Goal: Task Accomplishment & Management: Manage account settings

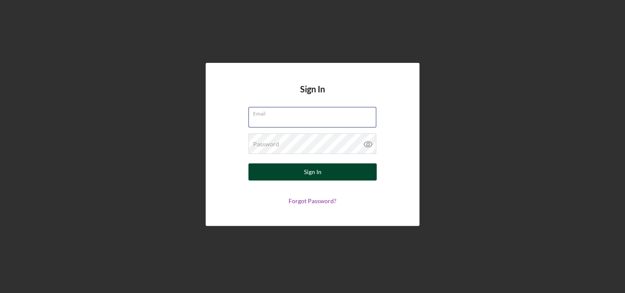
type input "underwriting+bva@theoleagroup.com"
click at [346, 171] on button "Sign In" at bounding box center [312, 171] width 128 height 17
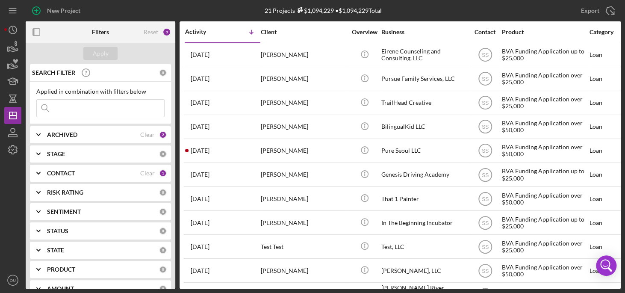
click at [36, 172] on icon "Icon/Expander" at bounding box center [38, 172] width 21 height 21
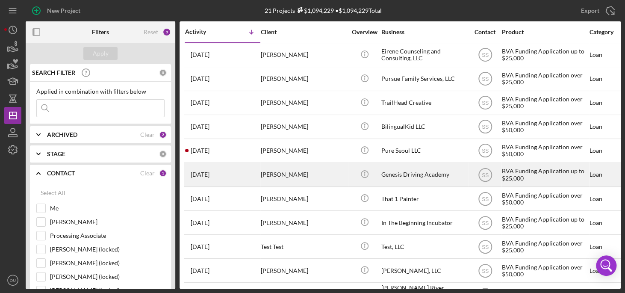
click at [272, 173] on div "LaTasha Copening" at bounding box center [304, 174] width 86 height 23
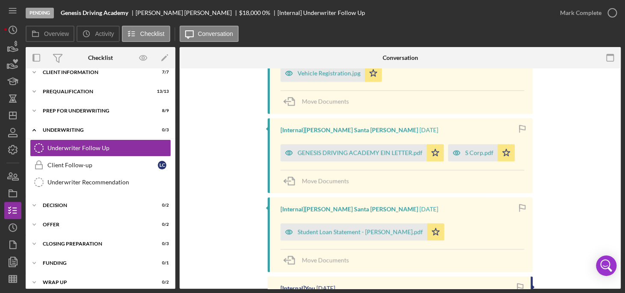
scroll to position [27, 0]
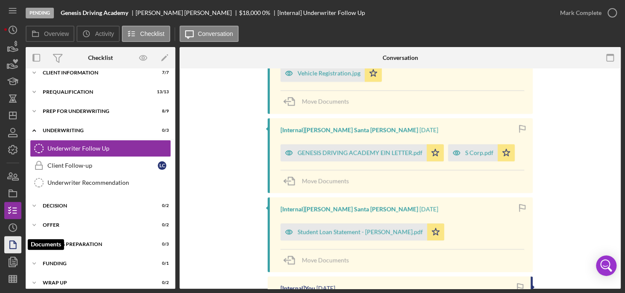
click at [16, 243] on icon "button" at bounding box center [15, 242] width 2 height 2
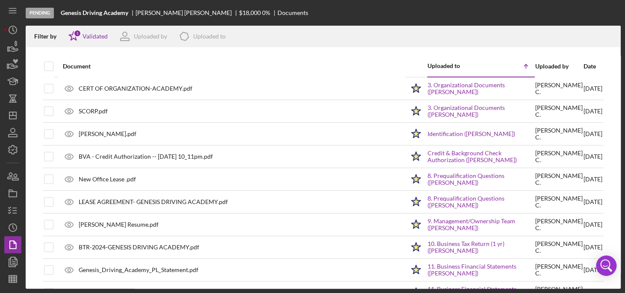
click at [584, 64] on div "Date" at bounding box center [593, 66] width 19 height 7
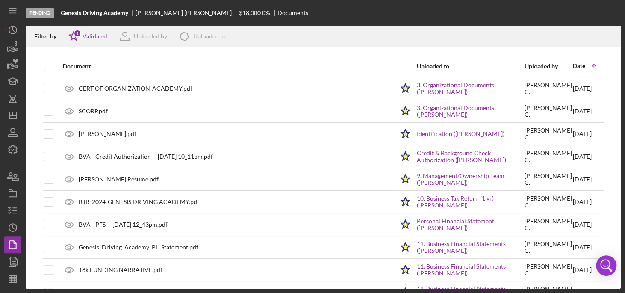
click at [573, 64] on div "Date" at bounding box center [579, 65] width 12 height 7
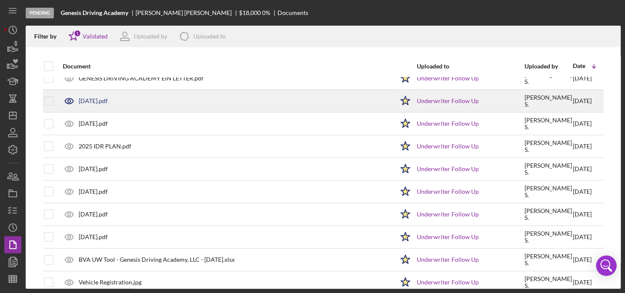
scroll to position [35, 0]
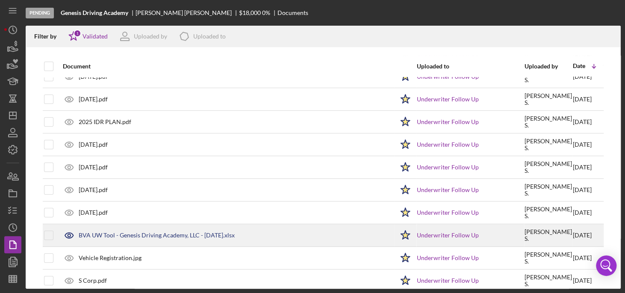
click at [209, 237] on div "BVA UW Tool - Genesis Driving Academy, LLC - [DATE].xlsx" at bounding box center [157, 235] width 156 height 7
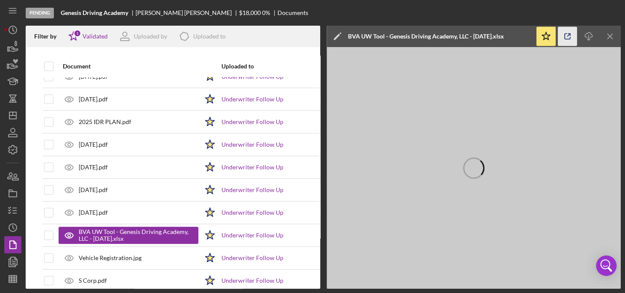
click at [567, 32] on icon "button" at bounding box center [567, 36] width 19 height 19
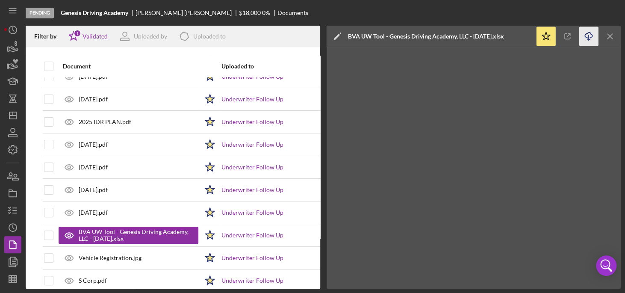
click at [591, 39] on icon "Icon/Download" at bounding box center [588, 36] width 19 height 19
click at [610, 39] on icon "Icon/Menu Close" at bounding box center [610, 36] width 19 height 19
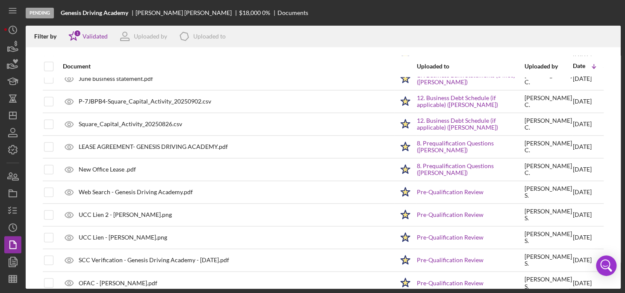
scroll to position [575, 0]
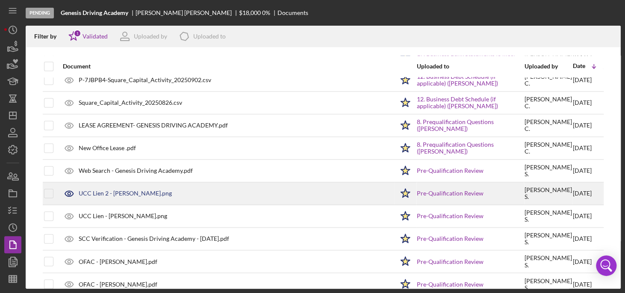
click at [143, 196] on div "UCC Lien 2 - LaTasha Copening.png" at bounding box center [226, 193] width 335 height 21
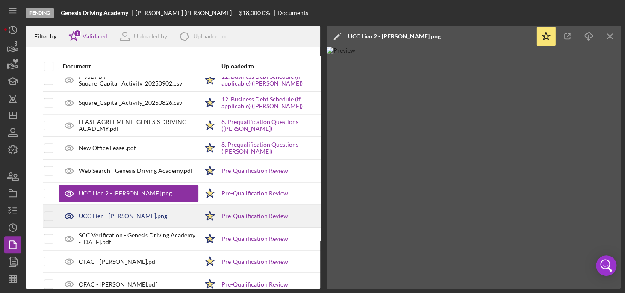
click at [125, 218] on div "UCC Lien - LaTasha Copening.png" at bounding box center [129, 215] width 140 height 21
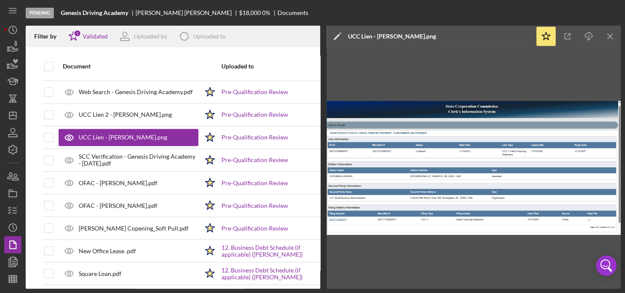
scroll to position [660, 0]
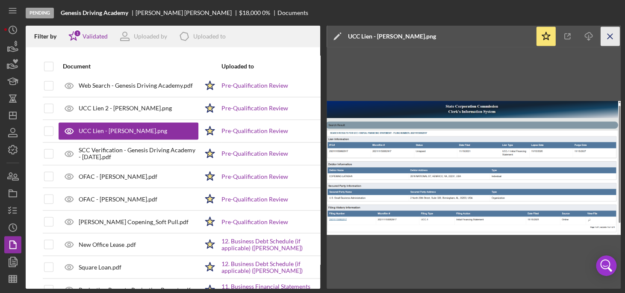
click at [608, 34] on icon "Icon/Menu Close" at bounding box center [610, 36] width 19 height 19
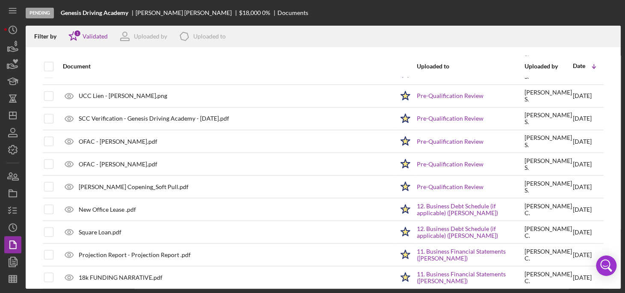
scroll to position [696, 0]
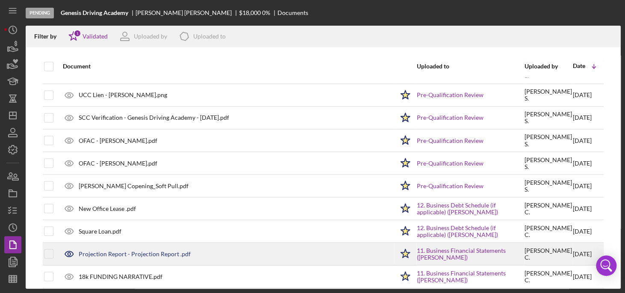
click at [157, 252] on div "Projection Report - Projection Report .pdf" at bounding box center [135, 253] width 112 height 7
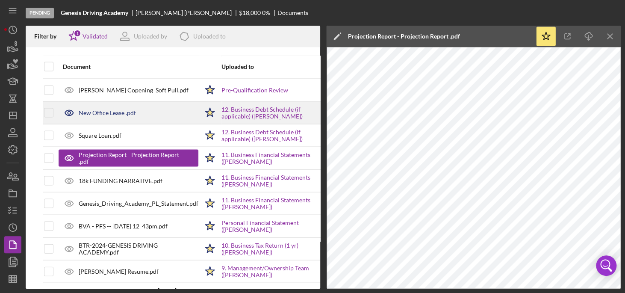
scroll to position [796, 0]
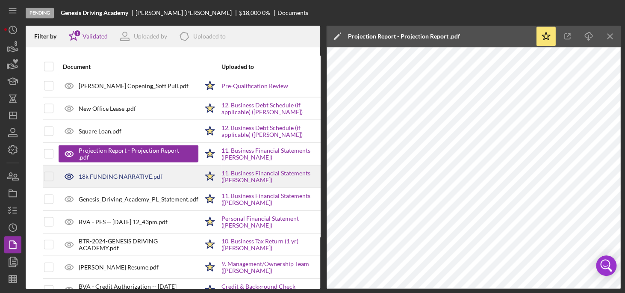
click at [127, 174] on div "18k FUNDING NARRATIVE.pdf" at bounding box center [121, 176] width 84 height 7
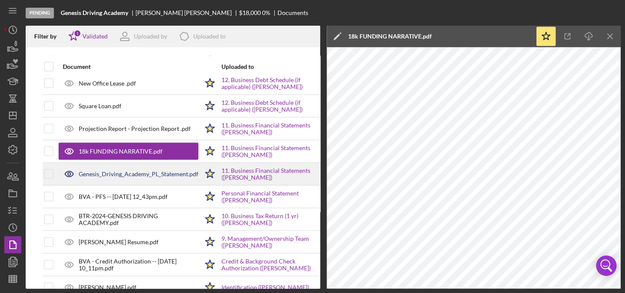
scroll to position [823, 0]
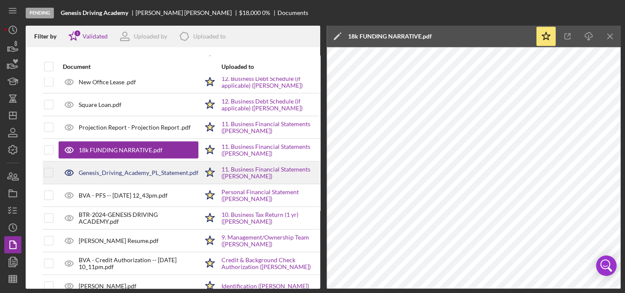
click at [136, 169] on div "Genesis_Driving_Academy_PL_Statement.pdf" at bounding box center [139, 172] width 120 height 7
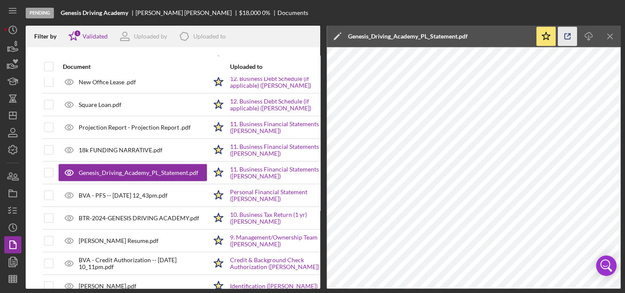
click at [565, 40] on icon "button" at bounding box center [567, 36] width 19 height 19
click at [612, 35] on icon "Icon/Menu Close" at bounding box center [610, 36] width 19 height 19
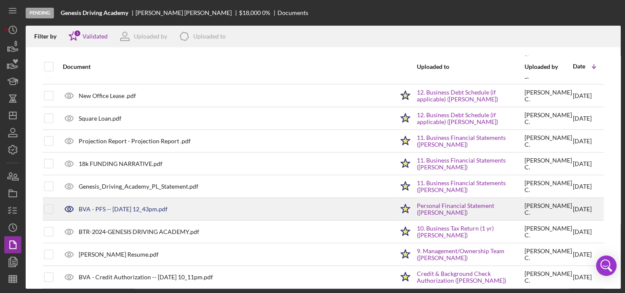
scroll to position [803, 0]
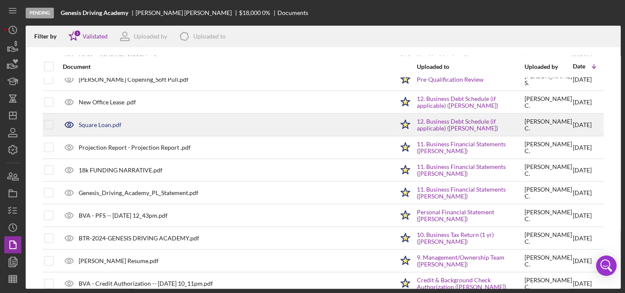
click at [120, 123] on div "Square Loan.pdf" at bounding box center [100, 124] width 43 height 7
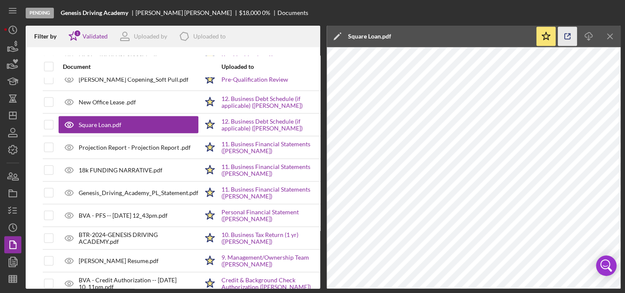
click at [571, 37] on icon "button" at bounding box center [567, 36] width 19 height 19
click at [617, 35] on icon "Icon/Menu Close" at bounding box center [610, 36] width 19 height 19
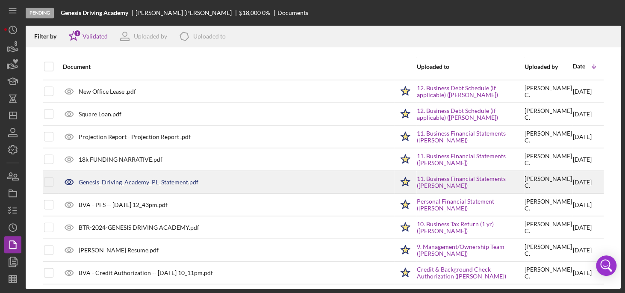
scroll to position [481, 0]
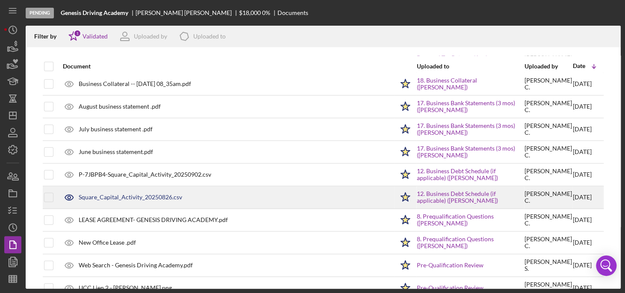
click at [154, 194] on div "Square_Capital_Activity_20250826.csv" at bounding box center [130, 197] width 103 height 7
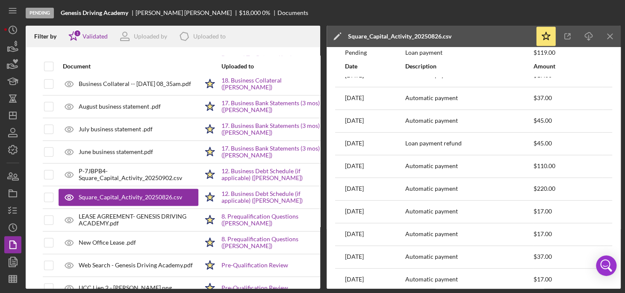
scroll to position [0, 0]
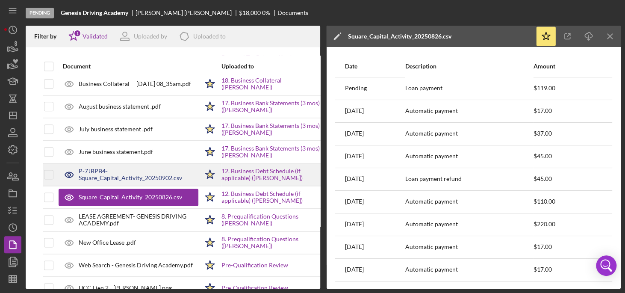
click at [156, 172] on div "P-7JBPB4-Square_Capital_Activity_20250902.csv" at bounding box center [139, 175] width 120 height 14
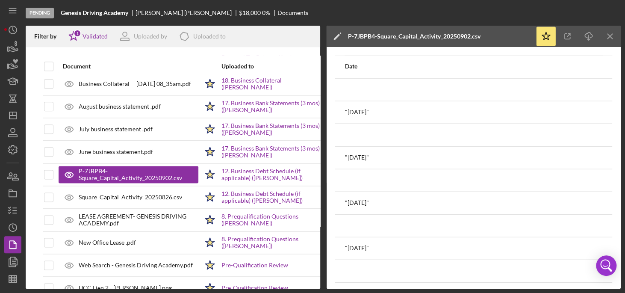
scroll to position [951, 0]
click at [563, 35] on icon "button" at bounding box center [567, 36] width 19 height 19
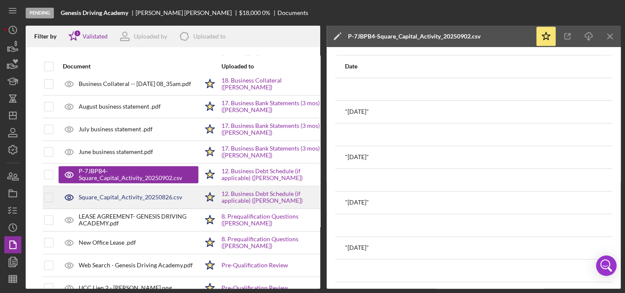
click at [120, 196] on div "Square_Capital_Activity_20250826.csv" at bounding box center [130, 197] width 103 height 7
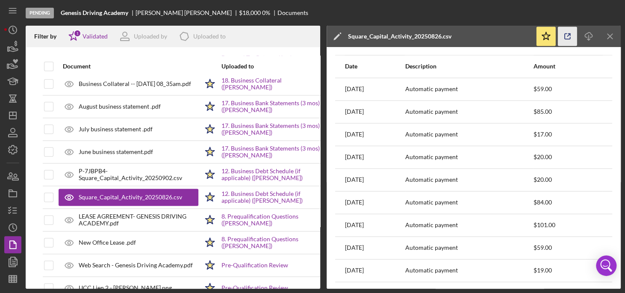
click at [574, 32] on icon "button" at bounding box center [567, 36] width 19 height 19
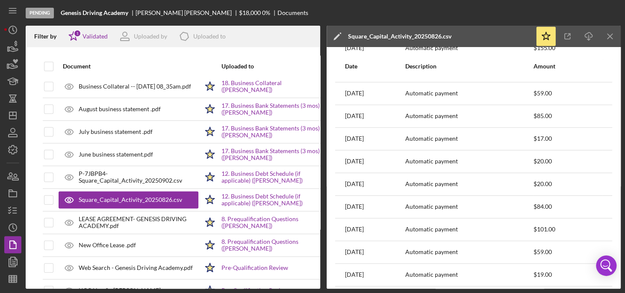
scroll to position [478, 0]
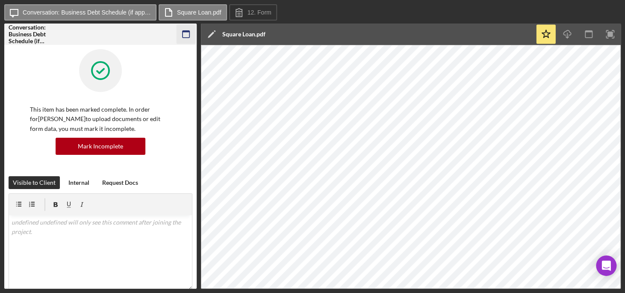
click at [182, 34] on icon "button" at bounding box center [186, 34] width 19 height 19
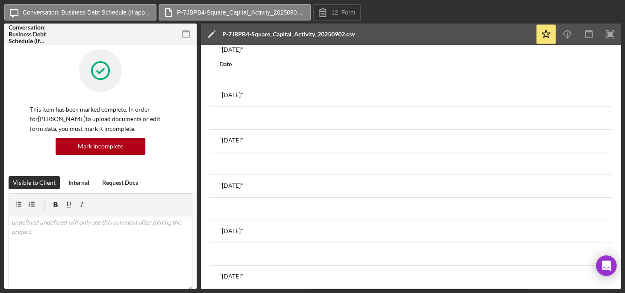
scroll to position [3481, 0]
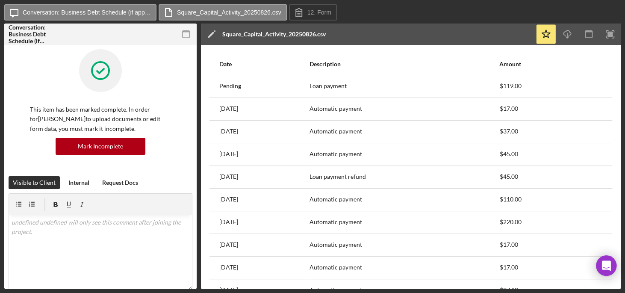
scroll to position [1, 0]
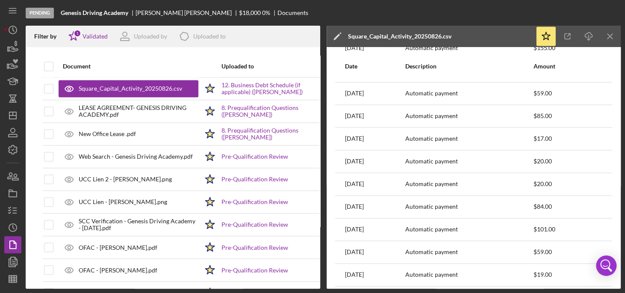
scroll to position [286, 0]
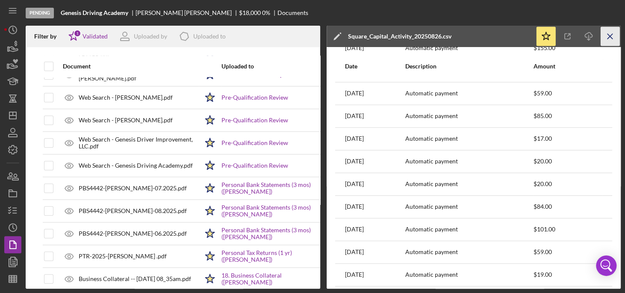
click at [608, 35] on icon "Icon/Menu Close" at bounding box center [610, 36] width 19 height 19
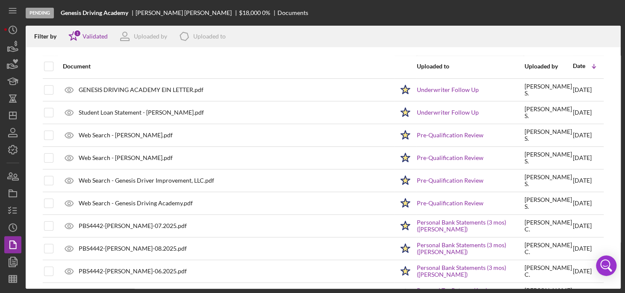
scroll to position [0, 0]
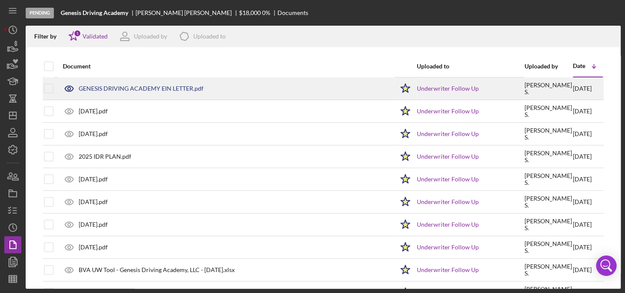
click at [183, 86] on div "GENESIS DRIVING ACADEMY EIN LETTER.pdf" at bounding box center [141, 88] width 125 height 7
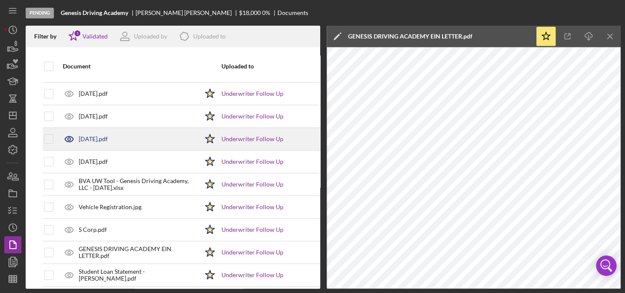
scroll to position [87, 0]
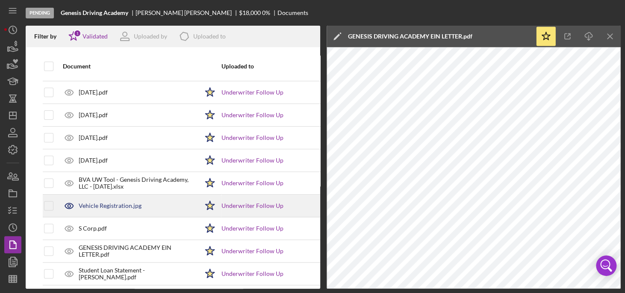
click at [137, 206] on div "Vehicle Registration.jpg" at bounding box center [110, 205] width 63 height 7
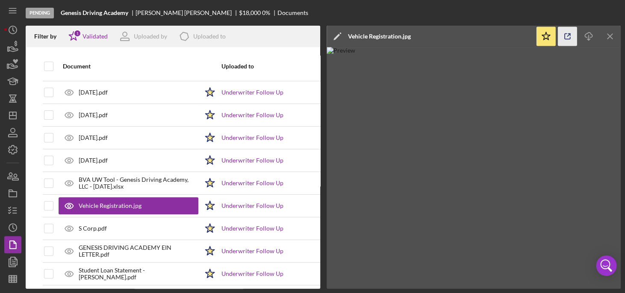
click at [567, 36] on line "button" at bounding box center [568, 35] width 3 height 3
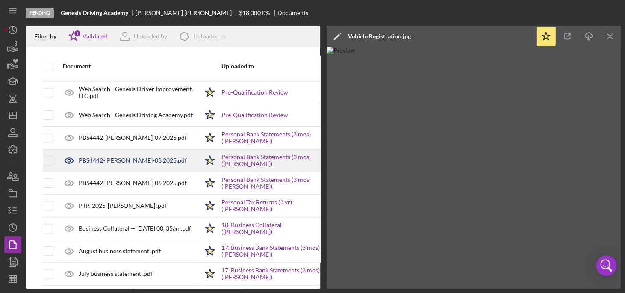
scroll to position [325, 0]
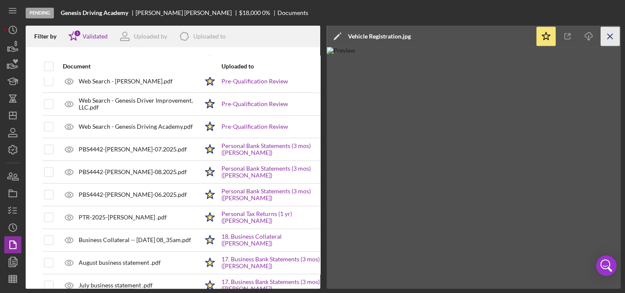
click at [607, 38] on icon "Icon/Menu Close" at bounding box center [610, 36] width 19 height 19
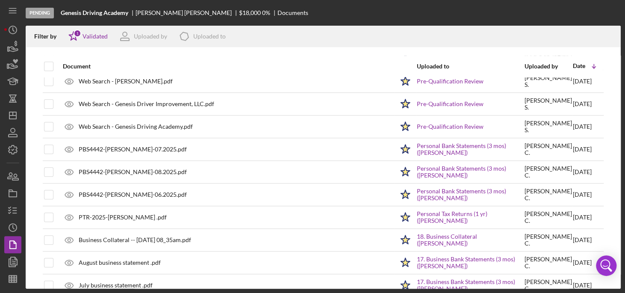
scroll to position [526, 0]
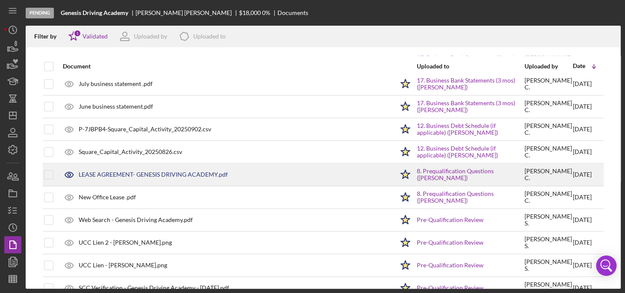
click at [154, 171] on div "LEASE AGREEMENT- GENESIS DRIVING ACADEMY.pdf" at bounding box center [153, 174] width 149 height 7
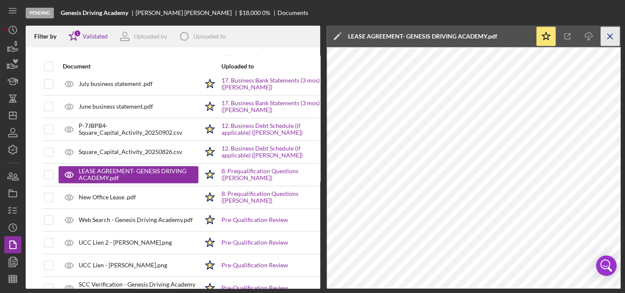
click at [612, 37] on icon "Icon/Menu Close" at bounding box center [610, 36] width 19 height 19
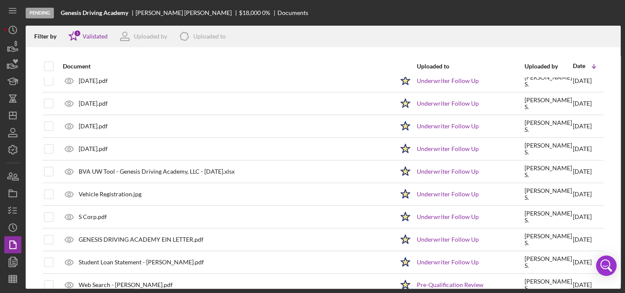
scroll to position [101, 0]
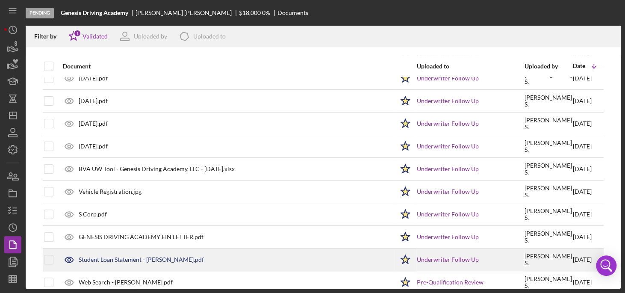
click at [133, 261] on div "Student Loan Statement - [PERSON_NAME].pdf" at bounding box center [141, 259] width 125 height 7
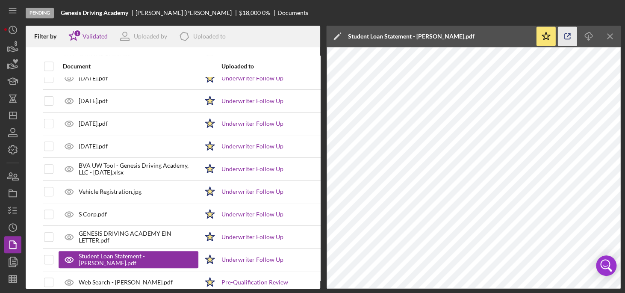
click at [566, 34] on icon "button" at bounding box center [567, 36] width 19 height 19
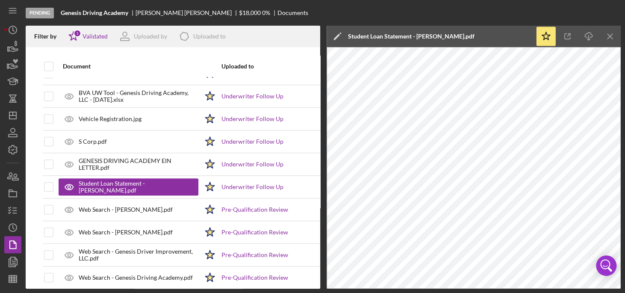
scroll to position [201, 0]
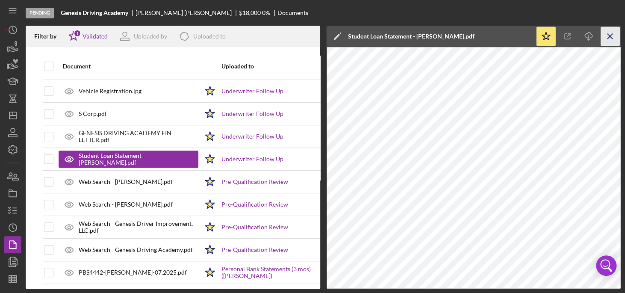
click at [616, 32] on icon "Icon/Menu Close" at bounding box center [610, 36] width 19 height 19
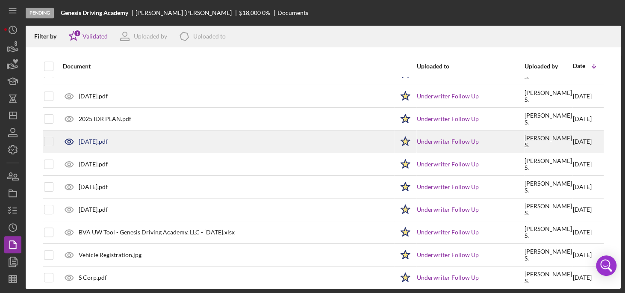
scroll to position [39, 0]
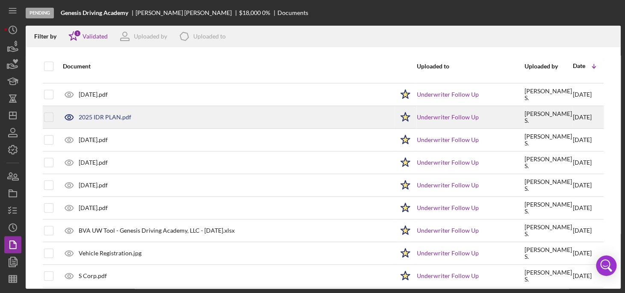
click at [114, 115] on div "2025 IDR PLAN.pdf" at bounding box center [105, 117] width 53 height 7
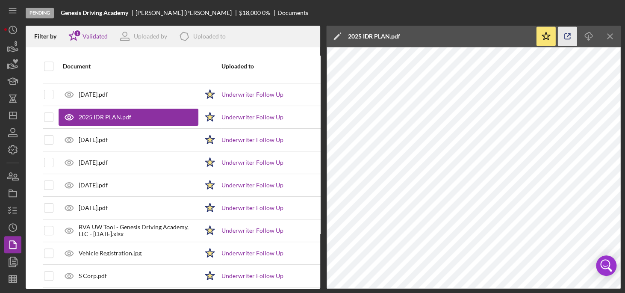
click at [567, 41] on icon "button" at bounding box center [567, 36] width 19 height 19
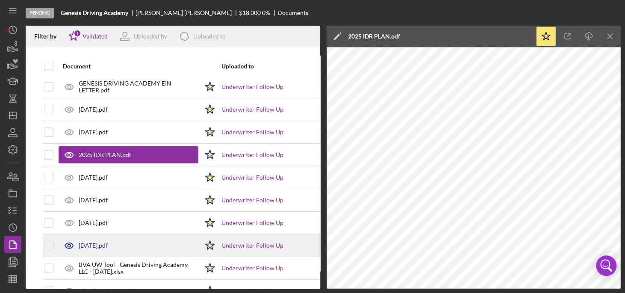
scroll to position [0, 0]
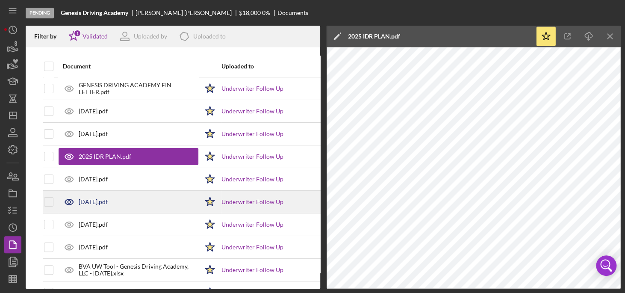
click at [106, 203] on div "[DATE].pdf" at bounding box center [93, 201] width 29 height 7
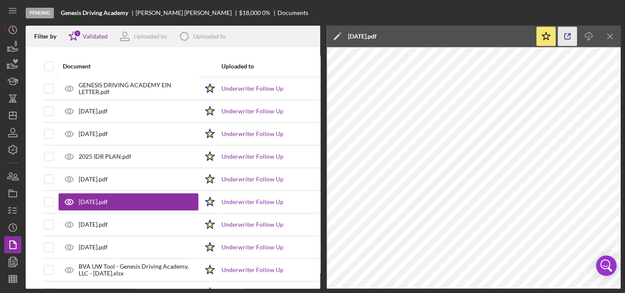
click at [566, 37] on icon "button" at bounding box center [567, 36] width 19 height 19
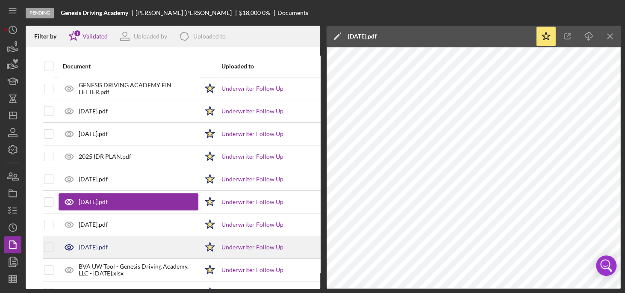
click at [104, 245] on div "[DATE].pdf" at bounding box center [93, 247] width 29 height 7
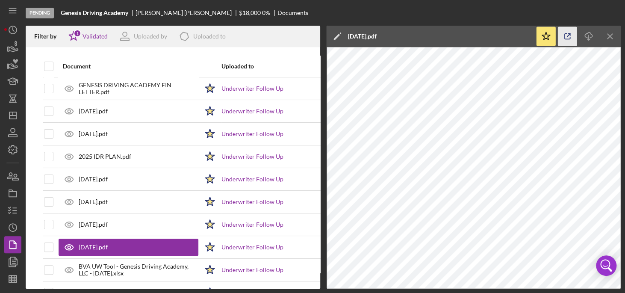
click at [567, 35] on line "button" at bounding box center [568, 35] width 3 height 3
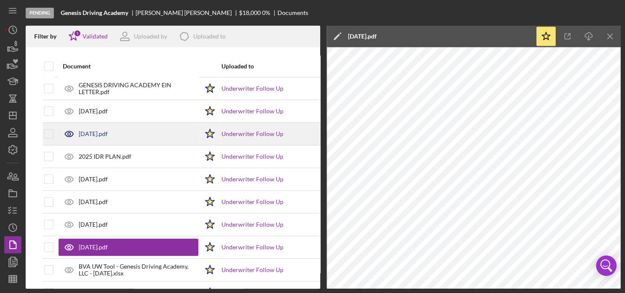
click at [100, 133] on div "[DATE].pdf" at bounding box center [93, 133] width 29 height 7
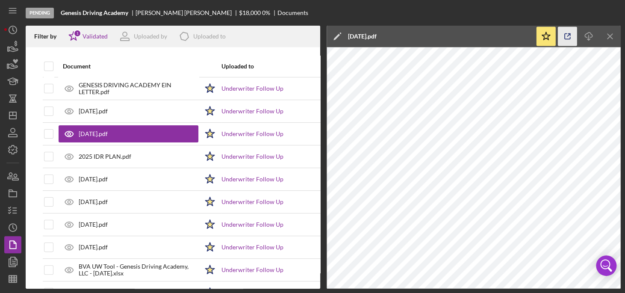
click at [566, 35] on icon "button" at bounding box center [567, 36] width 19 height 19
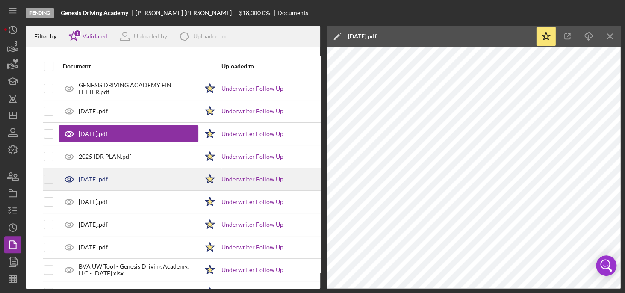
click at [102, 182] on div "[DATE].pdf" at bounding box center [93, 179] width 29 height 7
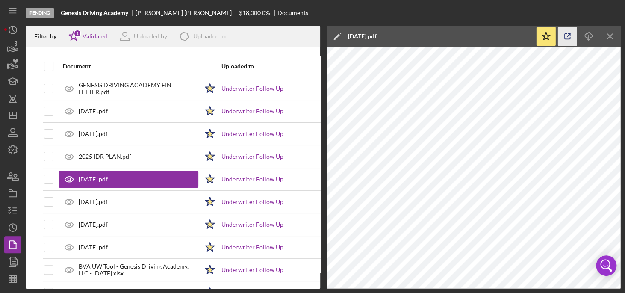
click at [566, 39] on icon "button" at bounding box center [568, 37] width 6 height 6
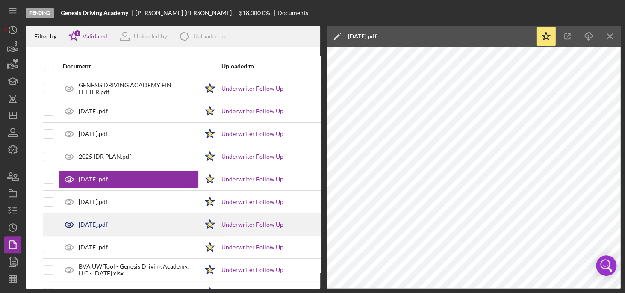
click at [99, 225] on div "[DATE].pdf" at bounding box center [93, 224] width 29 height 7
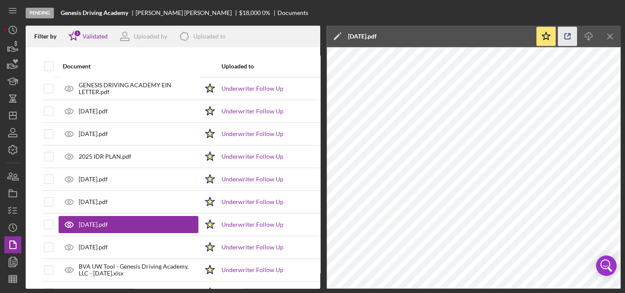
click at [567, 42] on icon "button" at bounding box center [567, 36] width 19 height 19
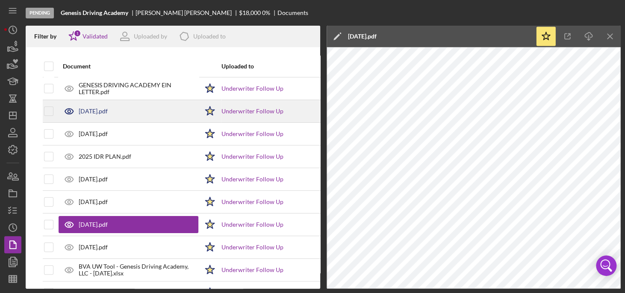
click at [97, 118] on div "[DATE].pdf" at bounding box center [129, 110] width 140 height 21
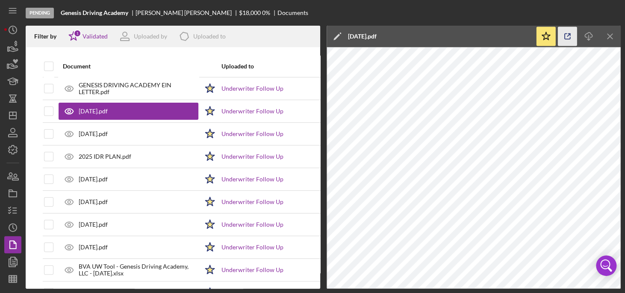
click at [566, 31] on icon "button" at bounding box center [567, 36] width 19 height 19
click at [16, 210] on icon "button" at bounding box center [12, 210] width 21 height 21
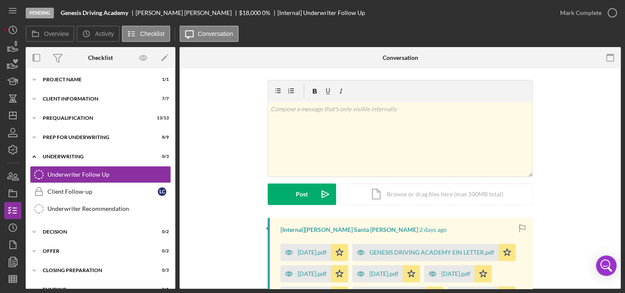
scroll to position [3, 0]
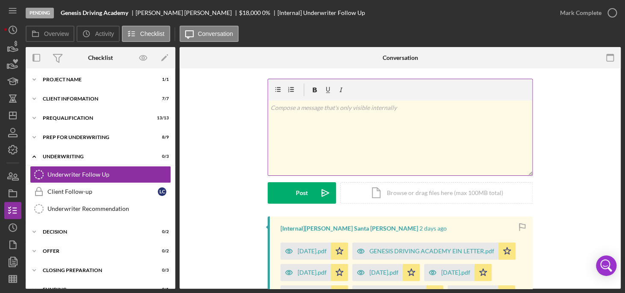
click at [330, 136] on div "v Color teal Color pink Remove color Add row above Add row below Add column bef…" at bounding box center [400, 137] width 264 height 75
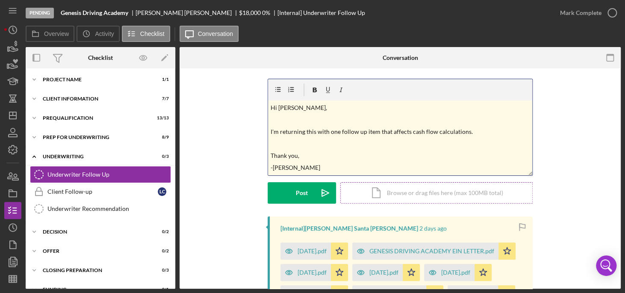
click at [375, 195] on div "Icon/Document Browse or drag files here (max 100MB total) Tap to choose files o…" at bounding box center [436, 192] width 192 height 21
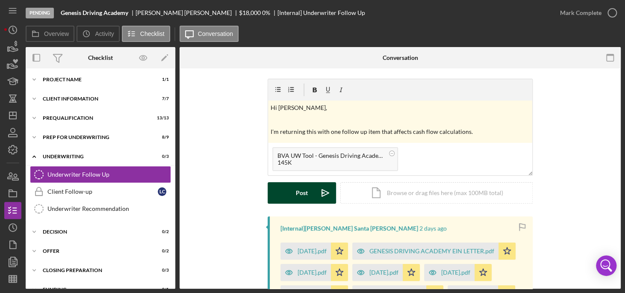
click at [306, 189] on button "Post Icon/icon-invite-send" at bounding box center [302, 192] width 68 height 21
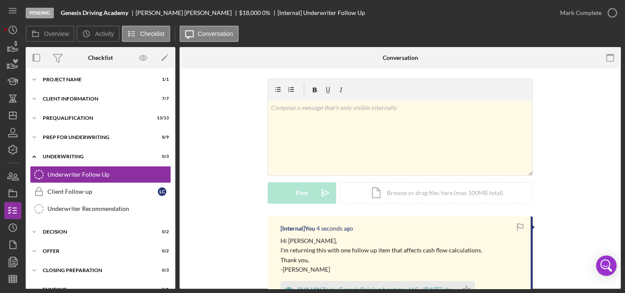
click at [315, 269] on p "-[PERSON_NAME]" at bounding box center [381, 269] width 202 height 9
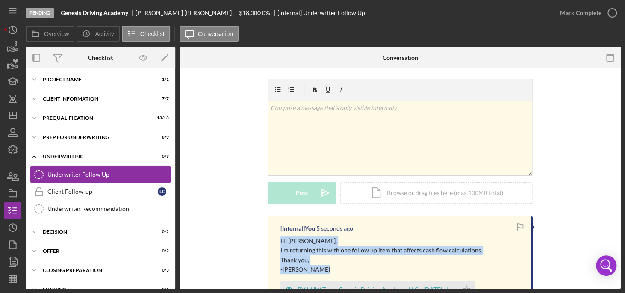
drag, startPoint x: 322, startPoint y: 268, endPoint x: 280, endPoint y: 242, distance: 49.2
click at [280, 242] on div "Hi Sara, I'm returning this with one follow up item that affects cash flow calc…" at bounding box center [381, 255] width 202 height 38
copy div "Hi Sara, I'm returning this with one follow up item that affects cash flow calc…"
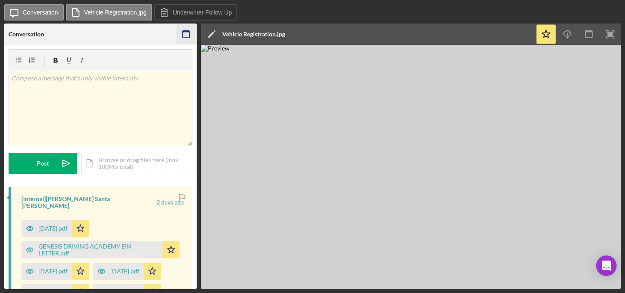
click at [183, 35] on icon "button" at bounding box center [186, 34] width 19 height 19
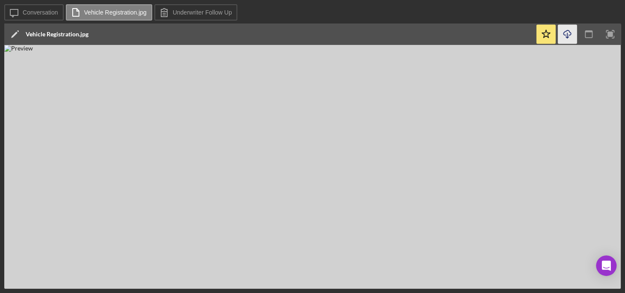
click at [574, 35] on icon "Icon/Download" at bounding box center [567, 34] width 19 height 19
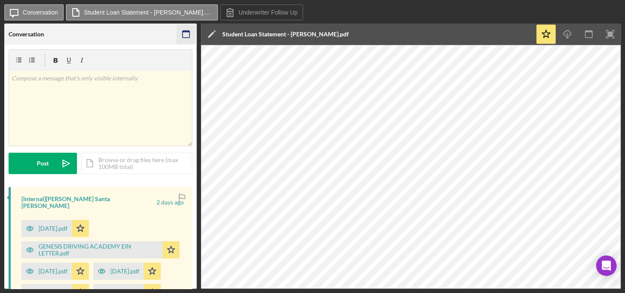
click at [185, 35] on icon "button" at bounding box center [186, 34] width 19 height 19
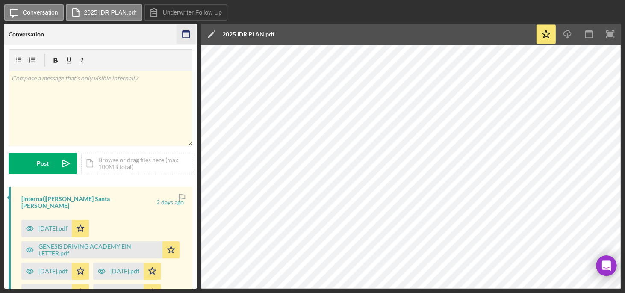
click at [186, 34] on icon "button" at bounding box center [186, 34] width 19 height 19
click at [186, 36] on icon "button" at bounding box center [186, 34] width 19 height 19
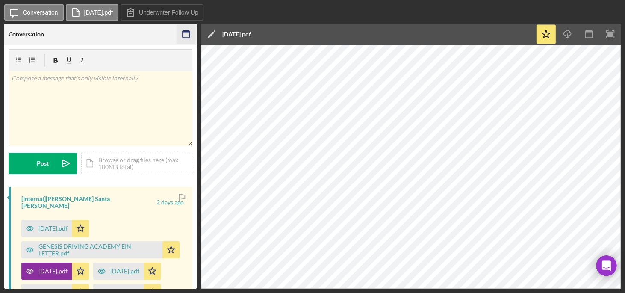
click at [189, 32] on rect "button" at bounding box center [186, 32] width 7 height 2
click at [182, 39] on icon "button" at bounding box center [186, 34] width 19 height 19
click at [183, 31] on rect "button" at bounding box center [186, 32] width 7 height 2
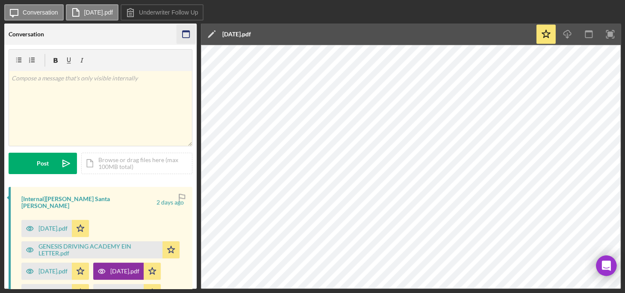
click at [186, 38] on rect "button" at bounding box center [186, 34] width 7 height 7
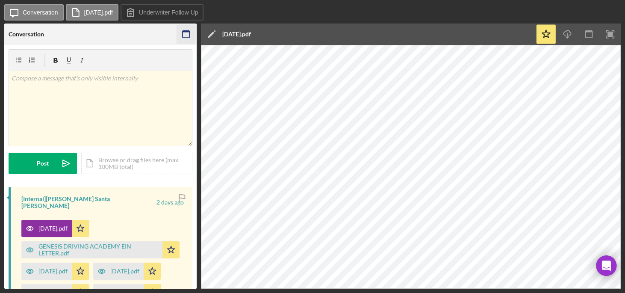
click at [189, 32] on rect "button" at bounding box center [186, 34] width 7 height 7
